Goal: Obtain resource: Obtain resource

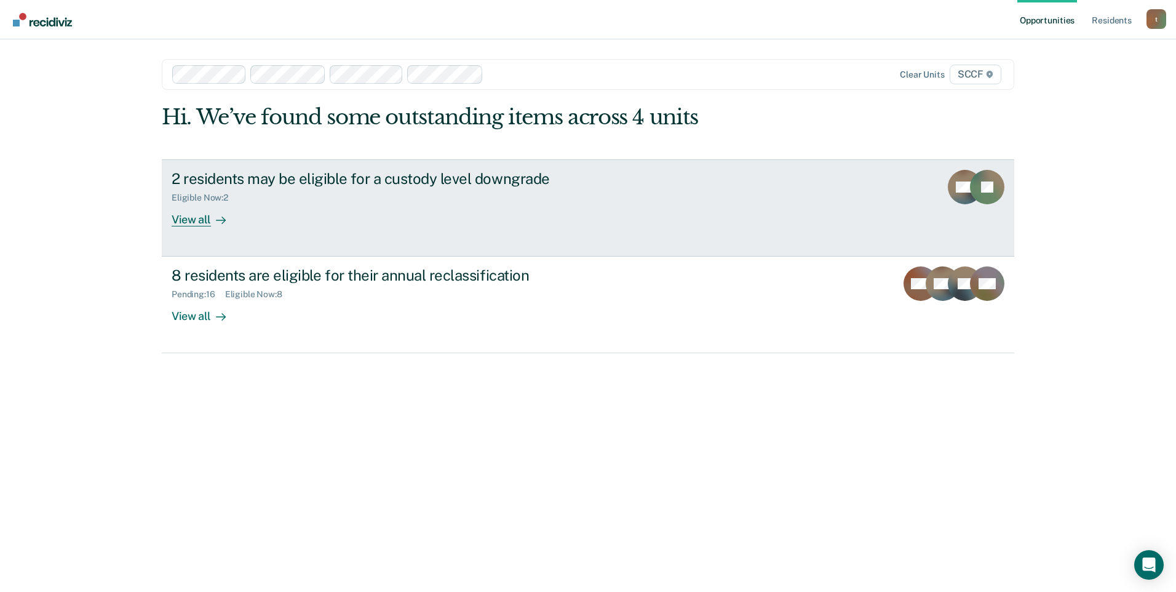
click at [207, 222] on div "View all" at bounding box center [206, 214] width 69 height 24
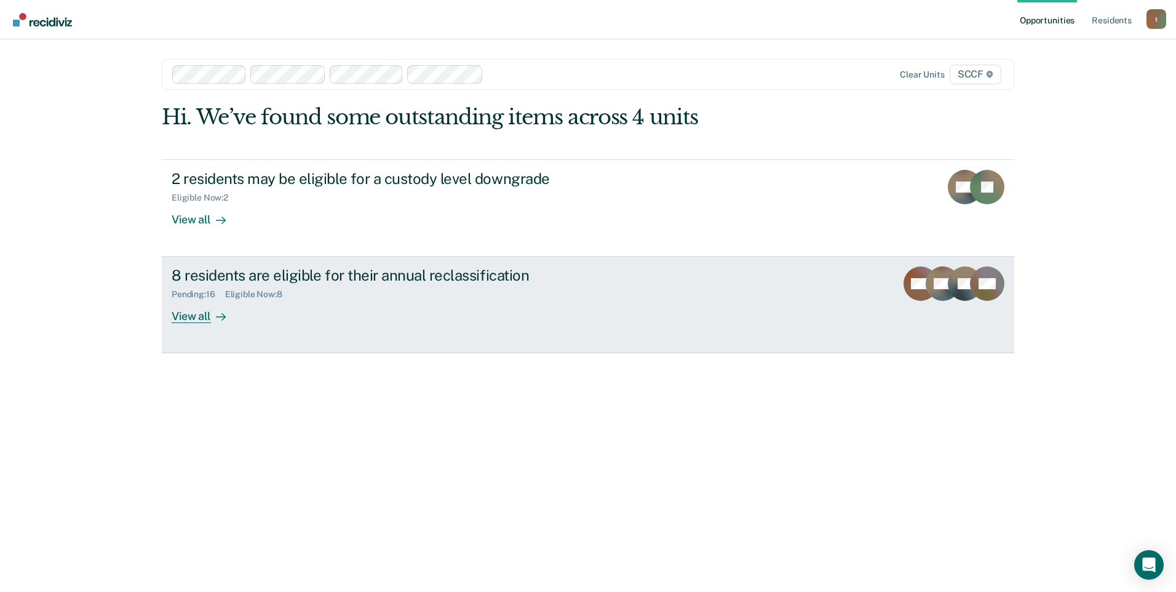
click at [202, 319] on div "View all" at bounding box center [206, 311] width 69 height 24
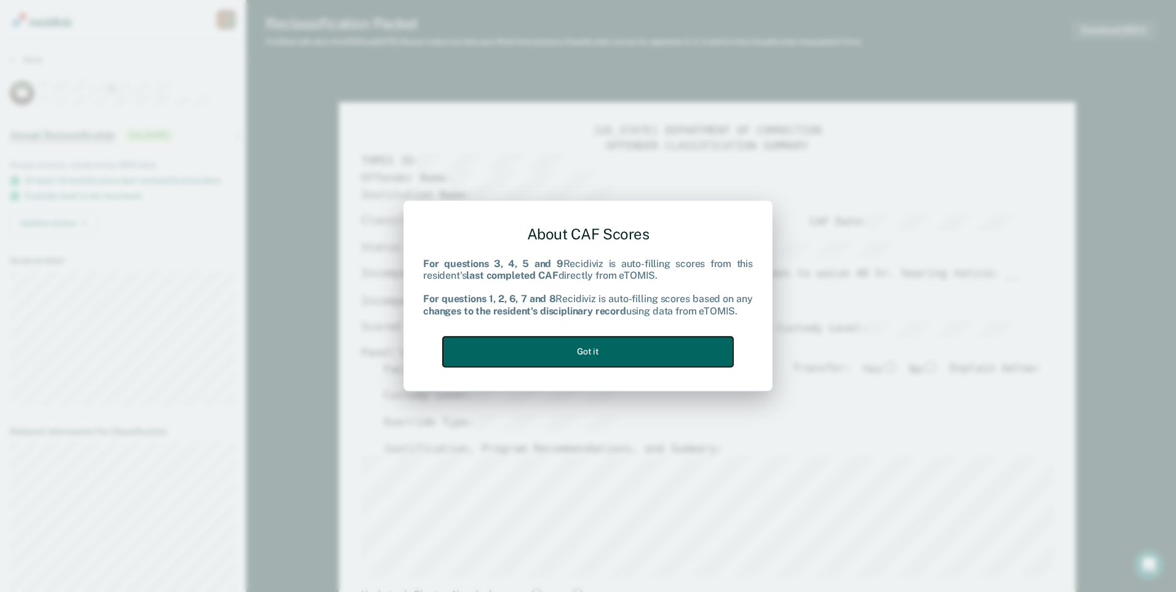
click at [522, 352] on button "Got it" at bounding box center [588, 351] width 290 height 30
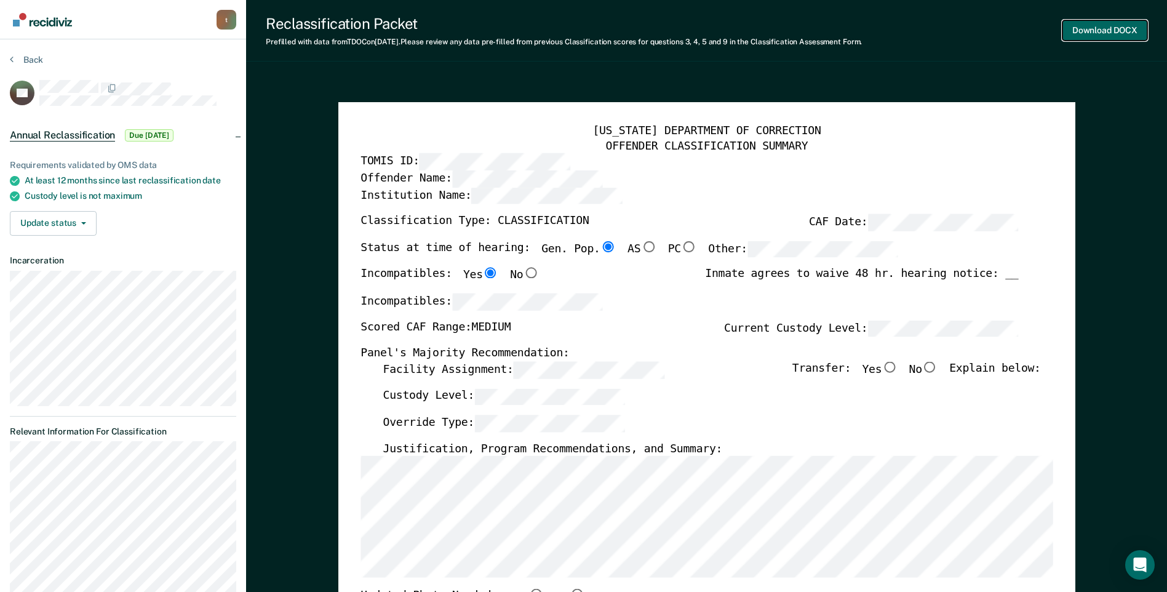
click at [1124, 23] on button "Download DOCX" at bounding box center [1104, 30] width 85 height 20
type textarea "x"
